Goal: Use online tool/utility: Utilize a website feature to perform a specific function

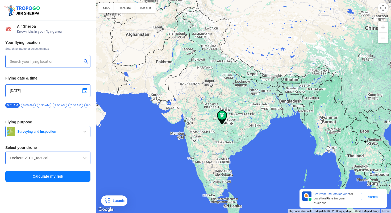
type input "[STREET_ADDRESS]"
click at [85, 60] on img at bounding box center [86, 61] width 5 height 5
click at [63, 63] on input "text" at bounding box center [46, 61] width 72 height 6
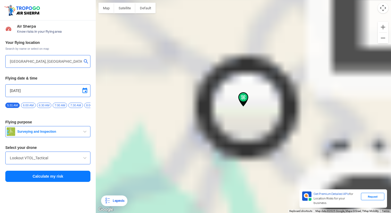
type input "[GEOGRAPHIC_DATA], [GEOGRAPHIC_DATA]"
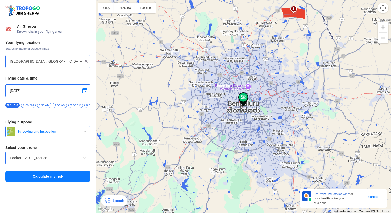
click at [58, 133] on span "Surveying and Inspection" at bounding box center [48, 132] width 67 height 4
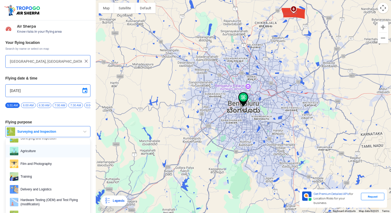
scroll to position [11, 0]
click at [39, 166] on span "Film and Photography" at bounding box center [52, 163] width 68 height 9
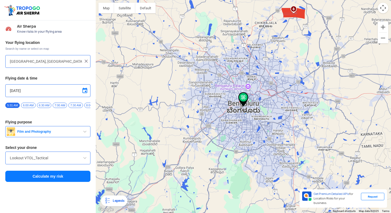
click at [53, 159] on input "Lookout VTOL_Tactical" at bounding box center [48, 158] width 76 height 6
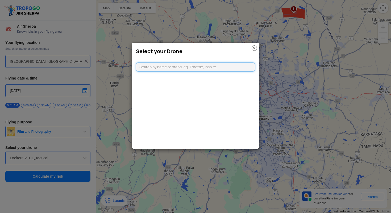
click at [207, 69] on input "text" at bounding box center [195, 67] width 119 height 9
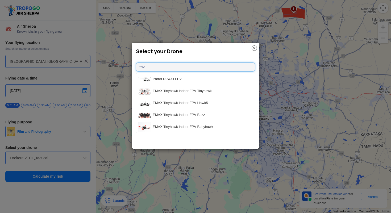
type input "fpv"
click at [253, 48] on img at bounding box center [254, 48] width 5 height 5
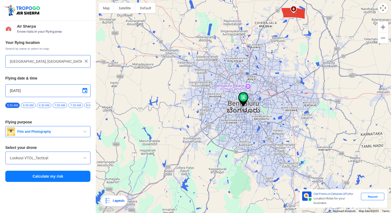
click at [66, 177] on button "Calculate my risk" at bounding box center [47, 176] width 85 height 11
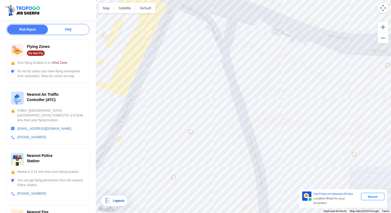
scroll to position [92, 0]
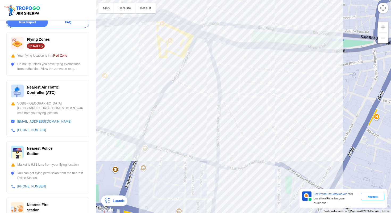
click at [137, 159] on div at bounding box center [243, 106] width 295 height 213
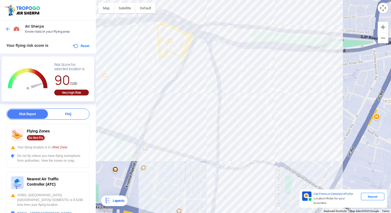
click at [5, 27] on img at bounding box center [7, 28] width 5 height 5
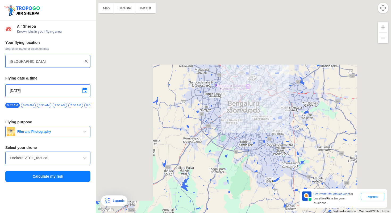
type input "[GEOGRAPHIC_DATA], [GEOGRAPHIC_DATA]"
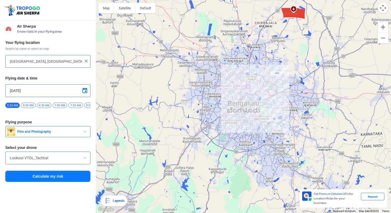
click at [88, 62] on img at bounding box center [86, 61] width 5 height 5
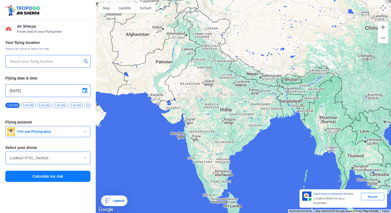
click at [63, 58] on input "text" at bounding box center [46, 61] width 72 height 6
type input "[STREET_ADDRESS]"
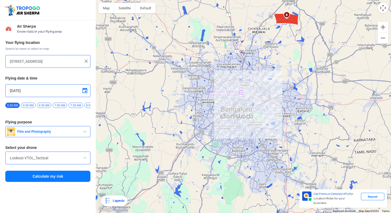
click at [35, 178] on button "Calculate my risk" at bounding box center [47, 176] width 85 height 11
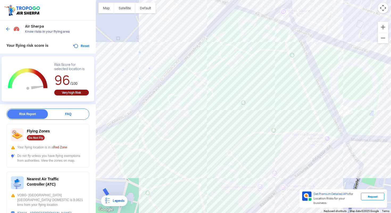
click at [188, 91] on div at bounding box center [243, 106] width 295 height 213
click at [186, 84] on div at bounding box center [243, 106] width 295 height 213
click at [155, 94] on div at bounding box center [243, 106] width 295 height 213
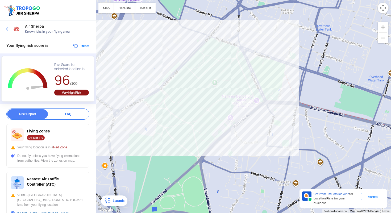
click at [5, 27] on div "Air Sherpa Know risks in your flying area" at bounding box center [48, 28] width 96 height 17
click at [8, 29] on img at bounding box center [7, 28] width 5 height 5
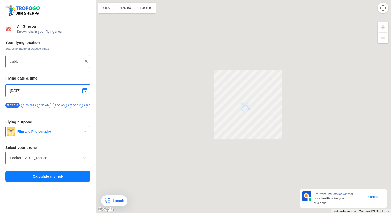
type input "[STREET_ADDRESS]"
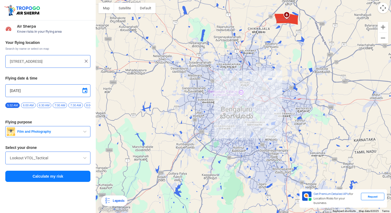
drag, startPoint x: 8, startPoint y: 29, endPoint x: 17, endPoint y: 17, distance: 14.8
